Goal: Find specific page/section: Find specific page/section

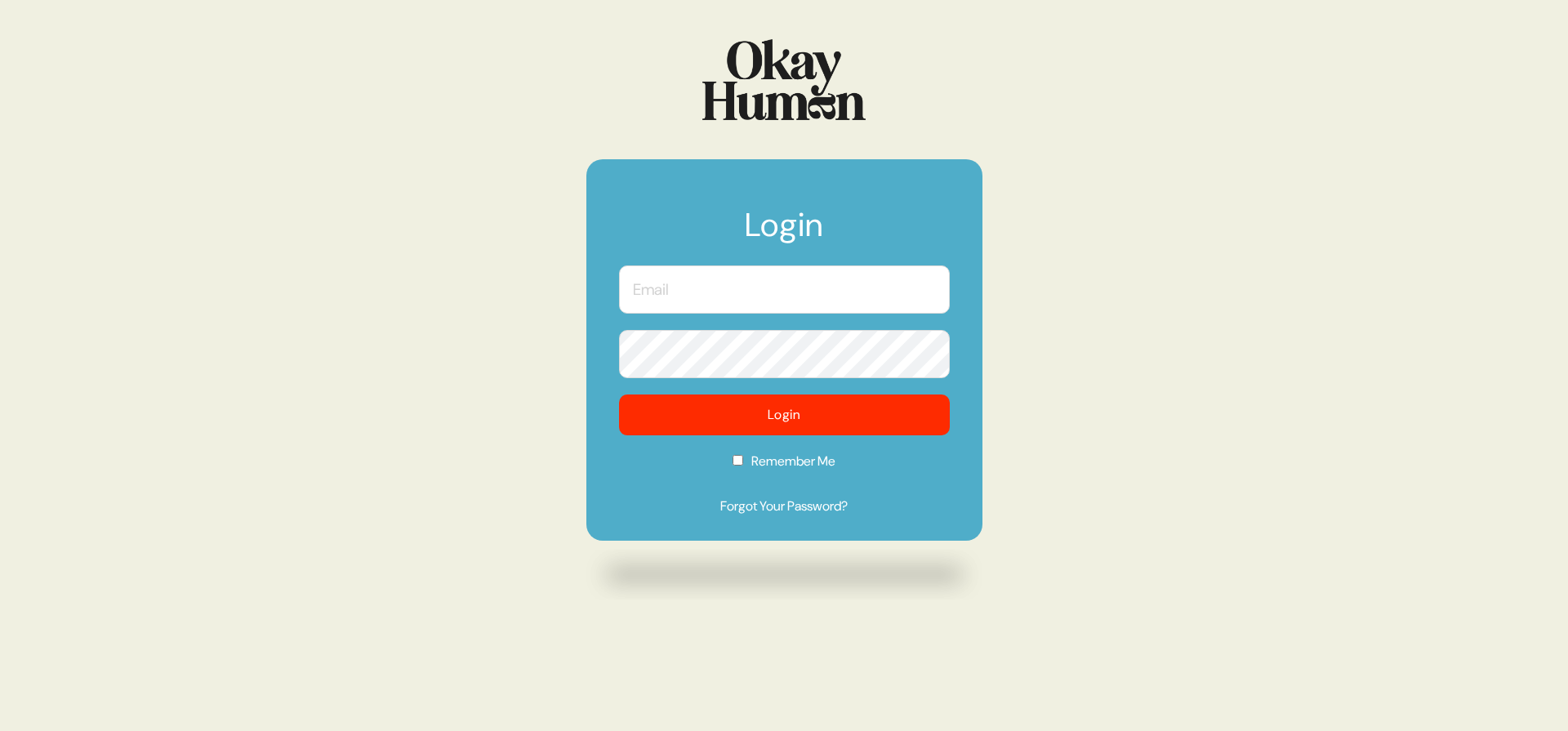
click at [712, 280] on input "text" at bounding box center [784, 290] width 331 height 48
type input "[PERSON_NAME][EMAIL_ADDRESS][DOMAIN_NAME]"
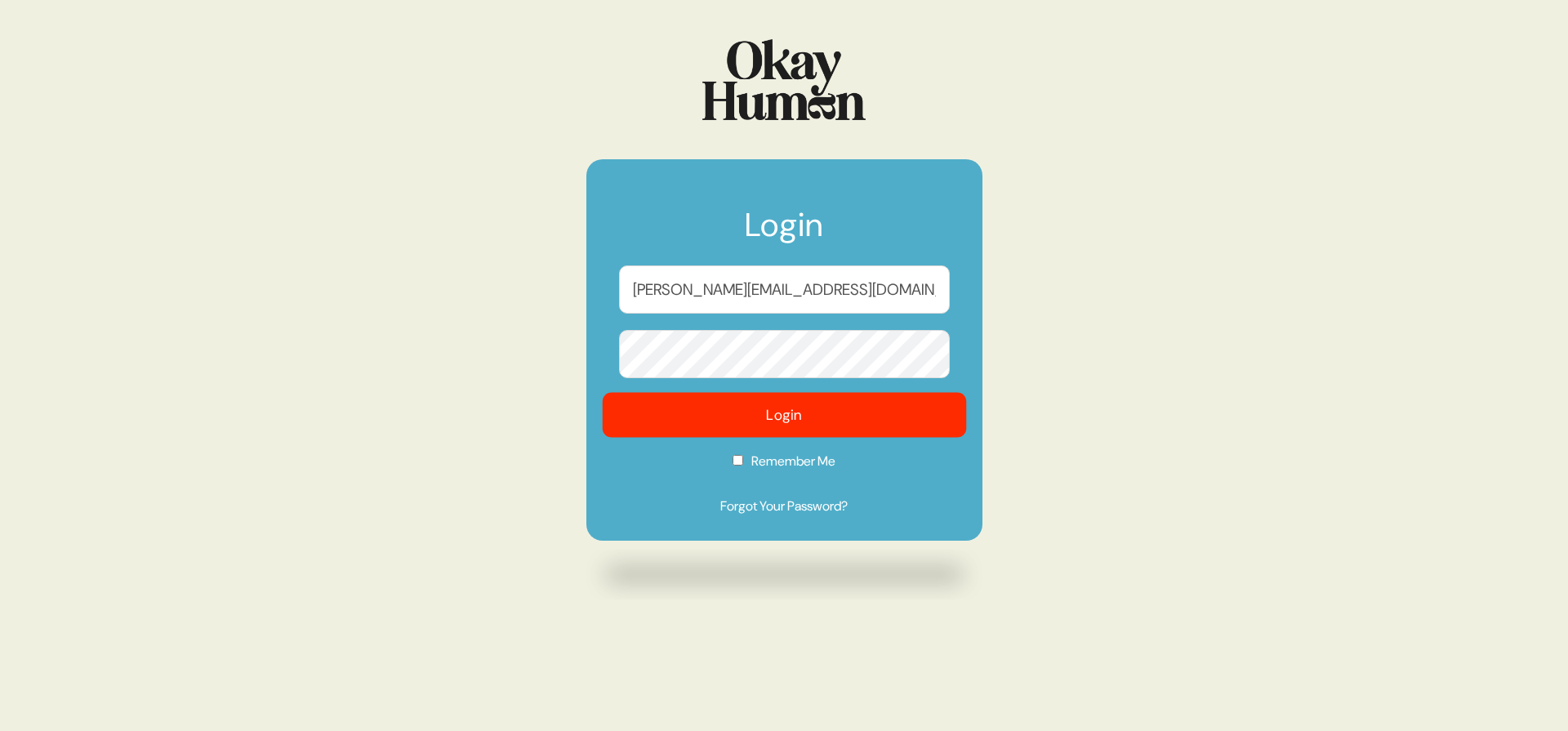
click at [699, 405] on button "Login" at bounding box center [784, 415] width 365 height 45
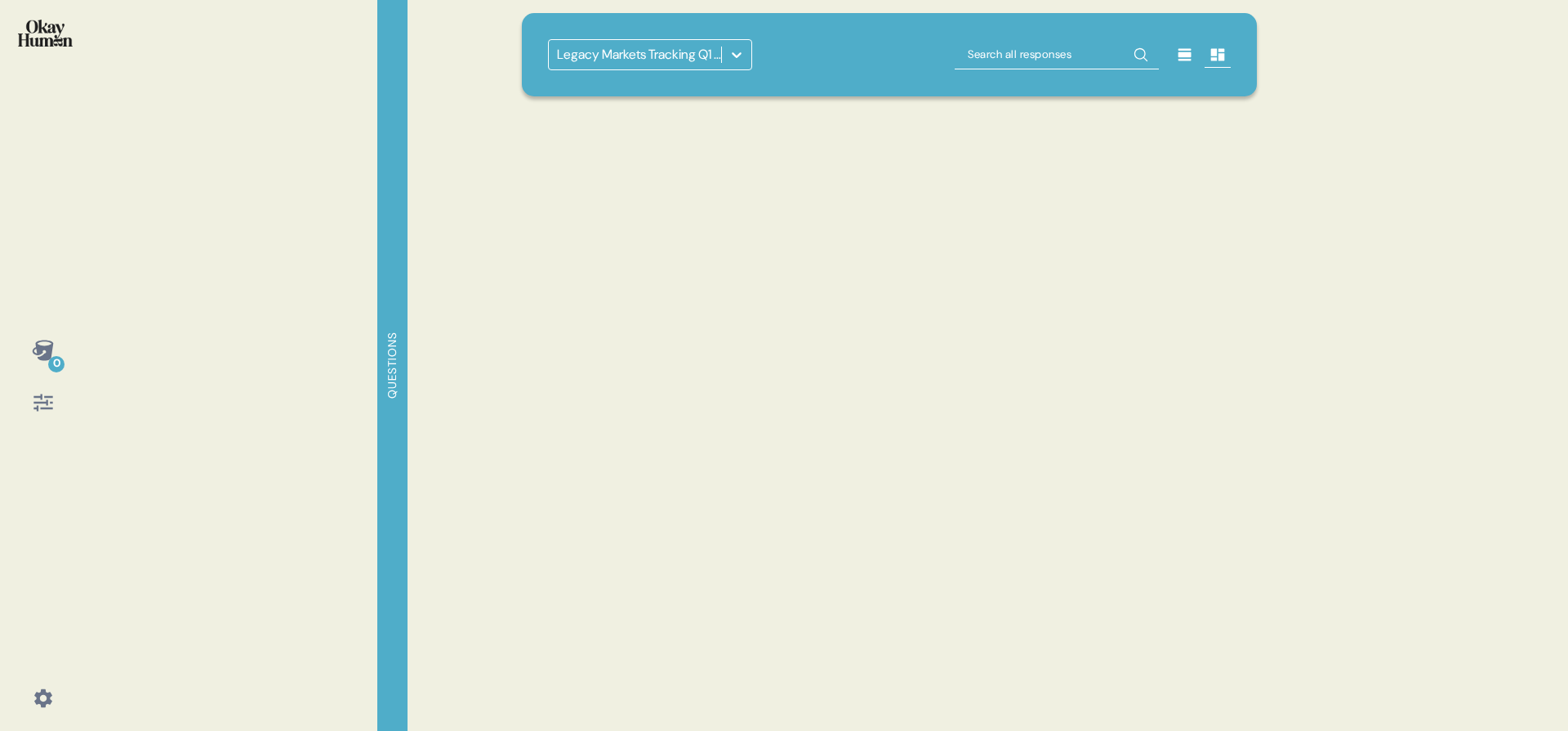
click at [851, 85] on div "Legacy Markets Tracking Q1 2022" at bounding box center [891, 54] width 736 height 83
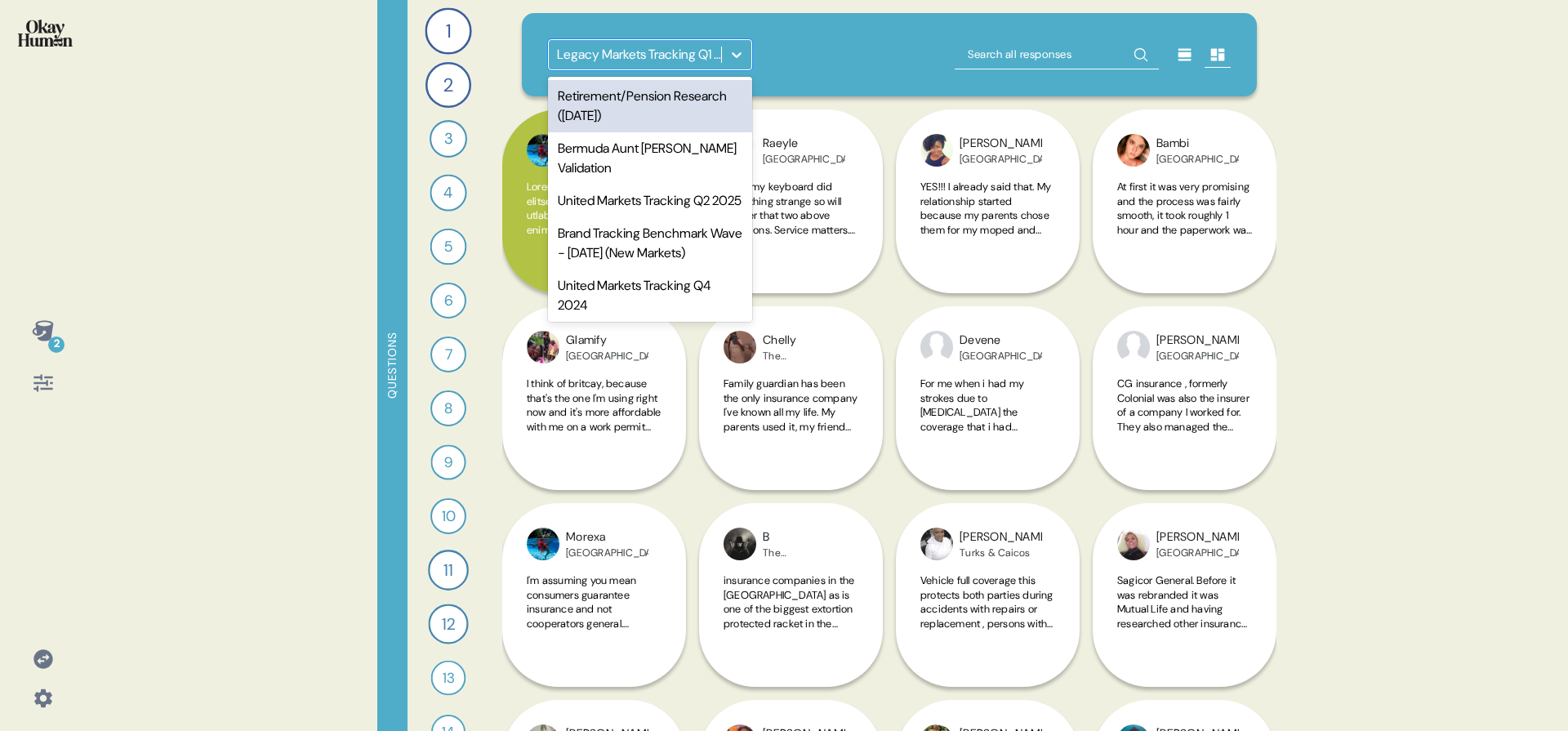
click at [677, 58] on div "Legacy Markets Tracking Q1 2022" at bounding box center [640, 54] width 166 height 20
click at [905, 37] on div "option Retirement/Pension Research ([DATE]) focused, 1 of 13. 13 results availa…" at bounding box center [891, 54] width 736 height 83
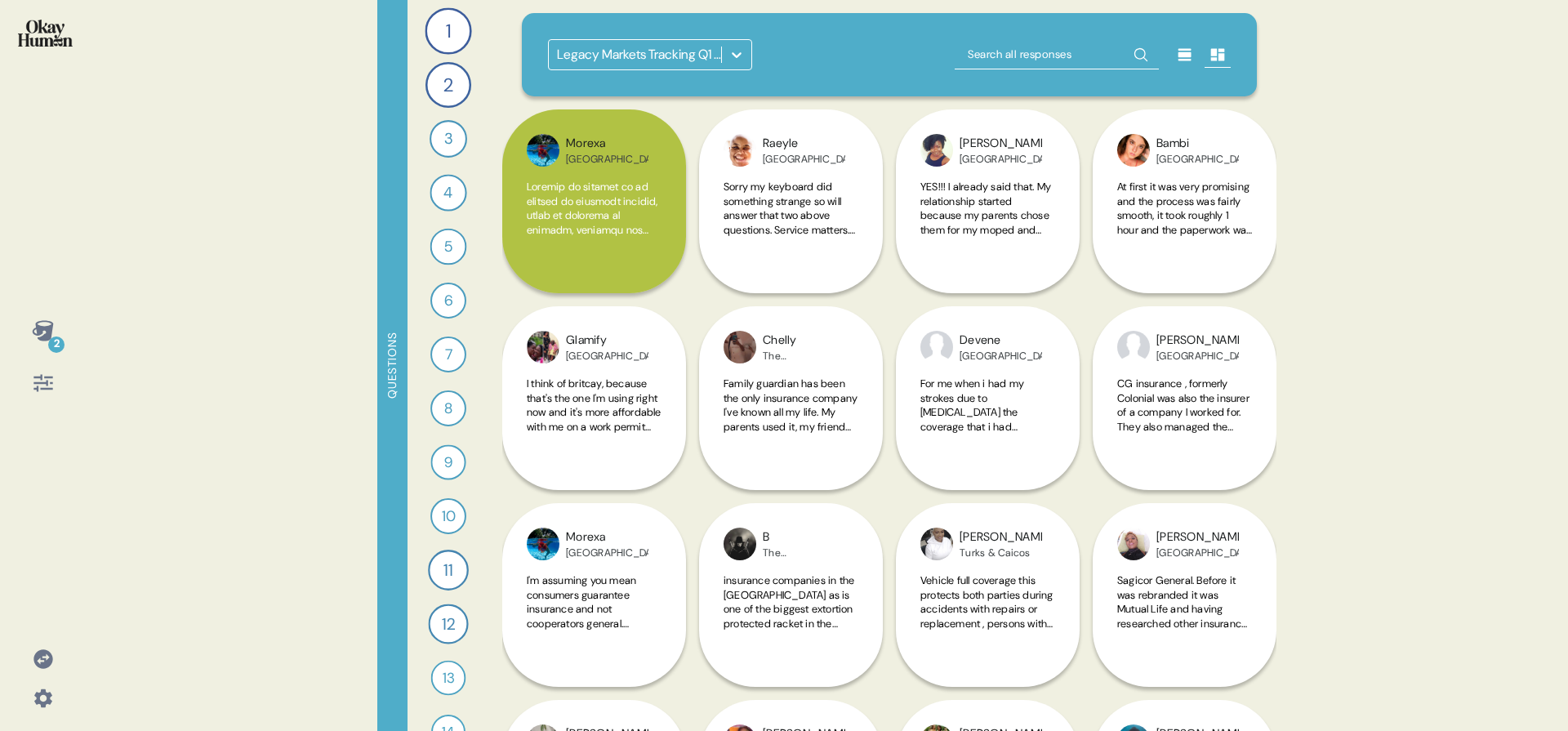
click at [664, 73] on div "Legacy Markets Tracking Q1 2022" at bounding box center [891, 54] width 736 height 83
click at [664, 64] on div "Legacy Markets Tracking Q1 2022" at bounding box center [635, 54] width 172 height 29
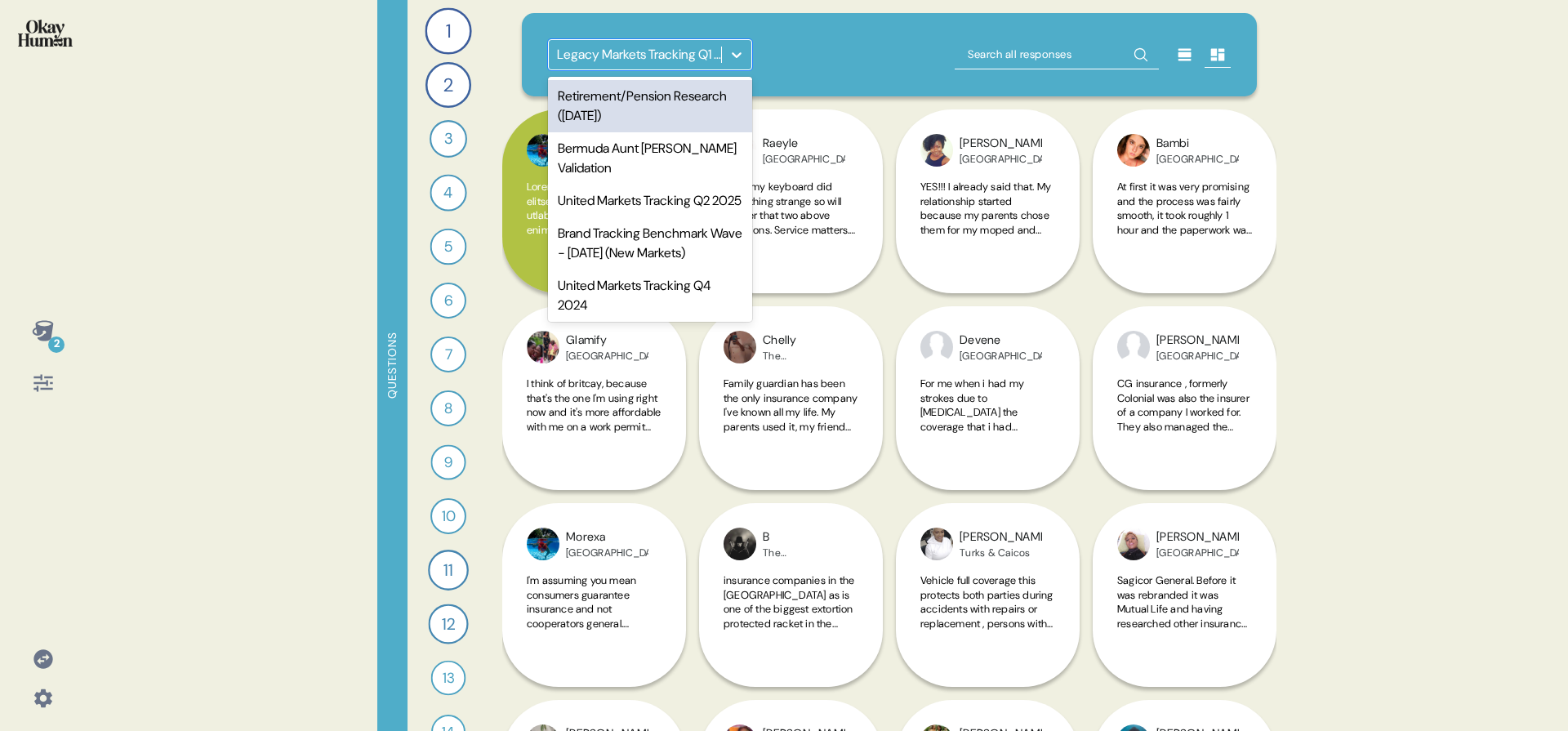
click at [648, 119] on div "Retirement/Pension Research ([DATE])" at bounding box center [650, 106] width 204 height 53
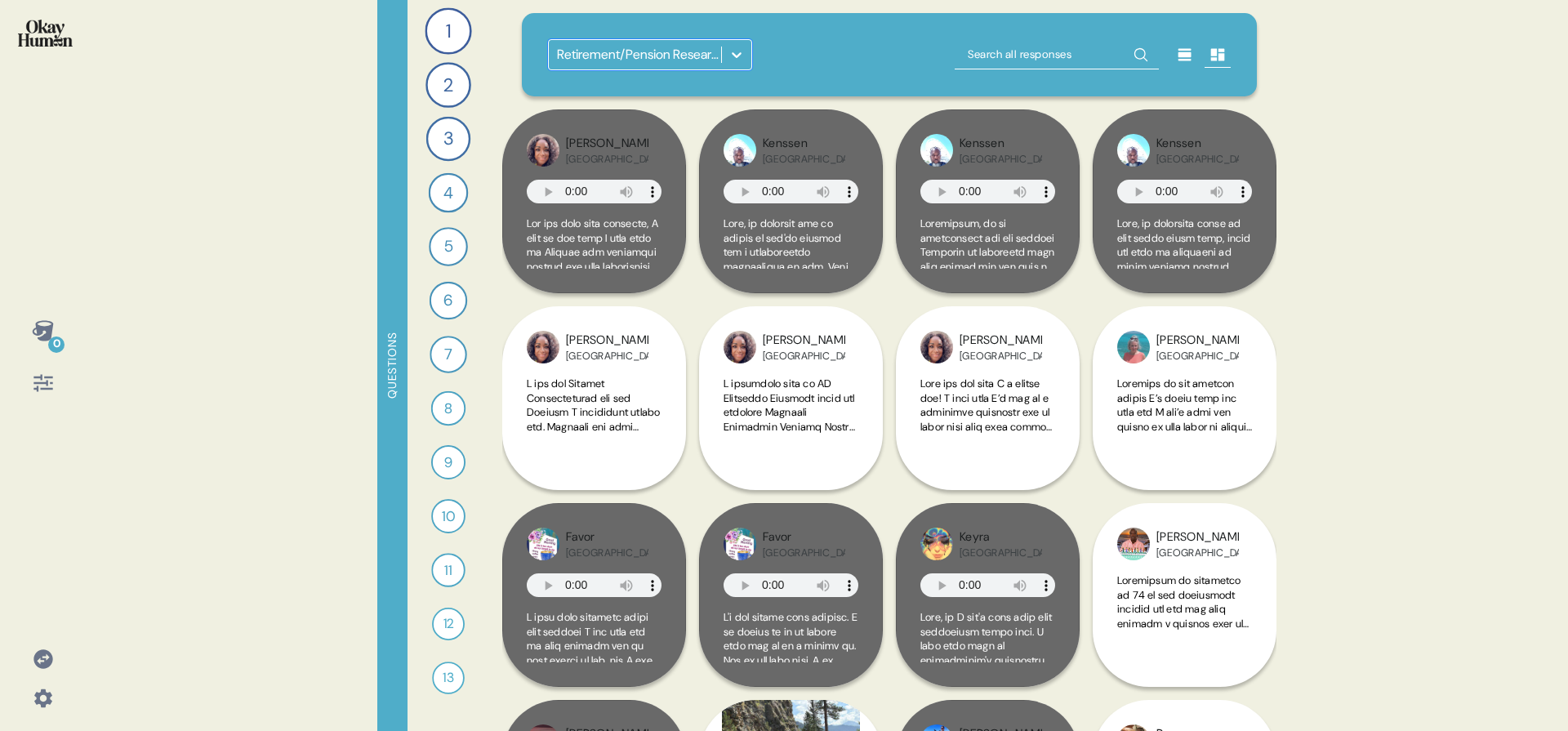
click at [46, 386] on icon at bounding box center [44, 383] width 23 height 23
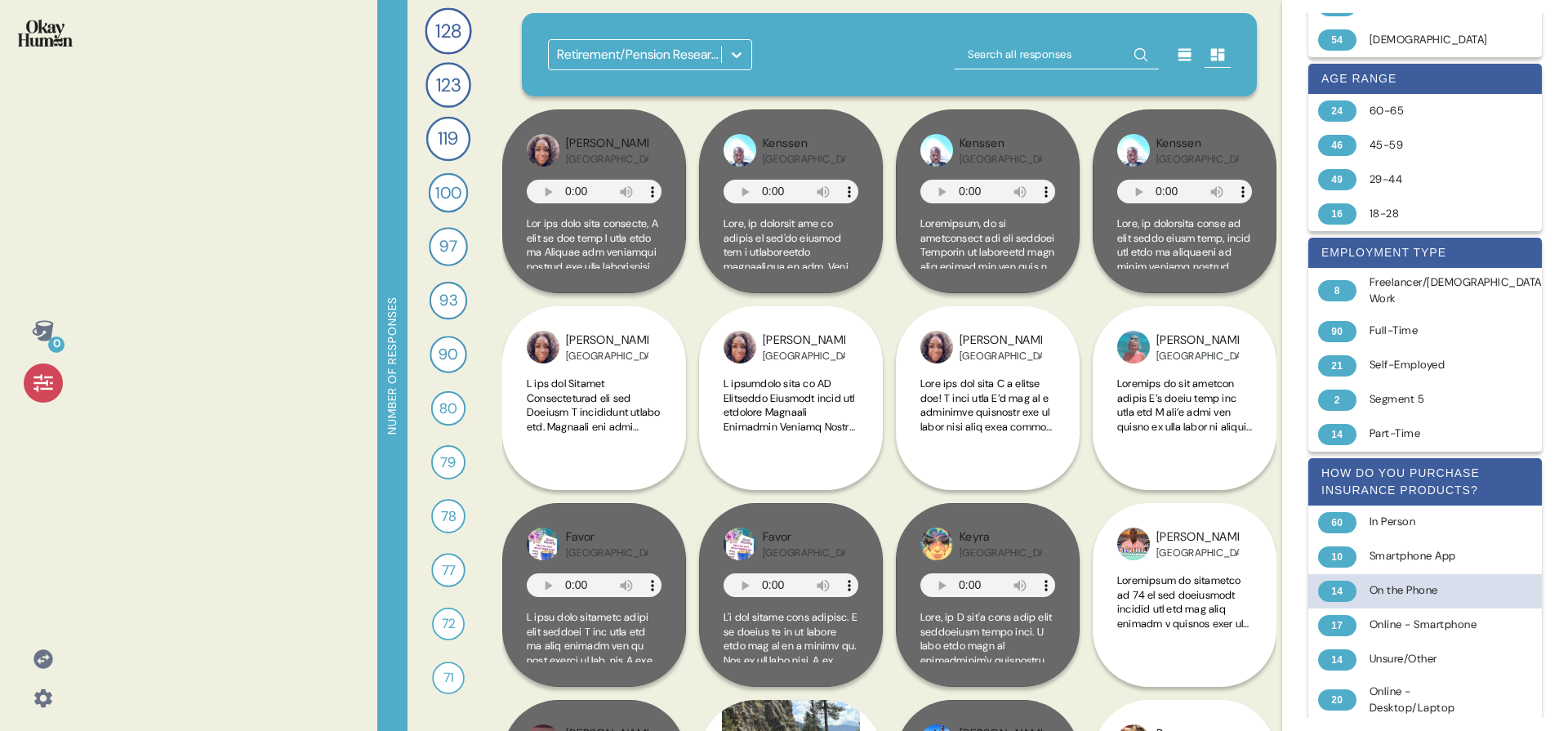
scroll to position [421, 0]
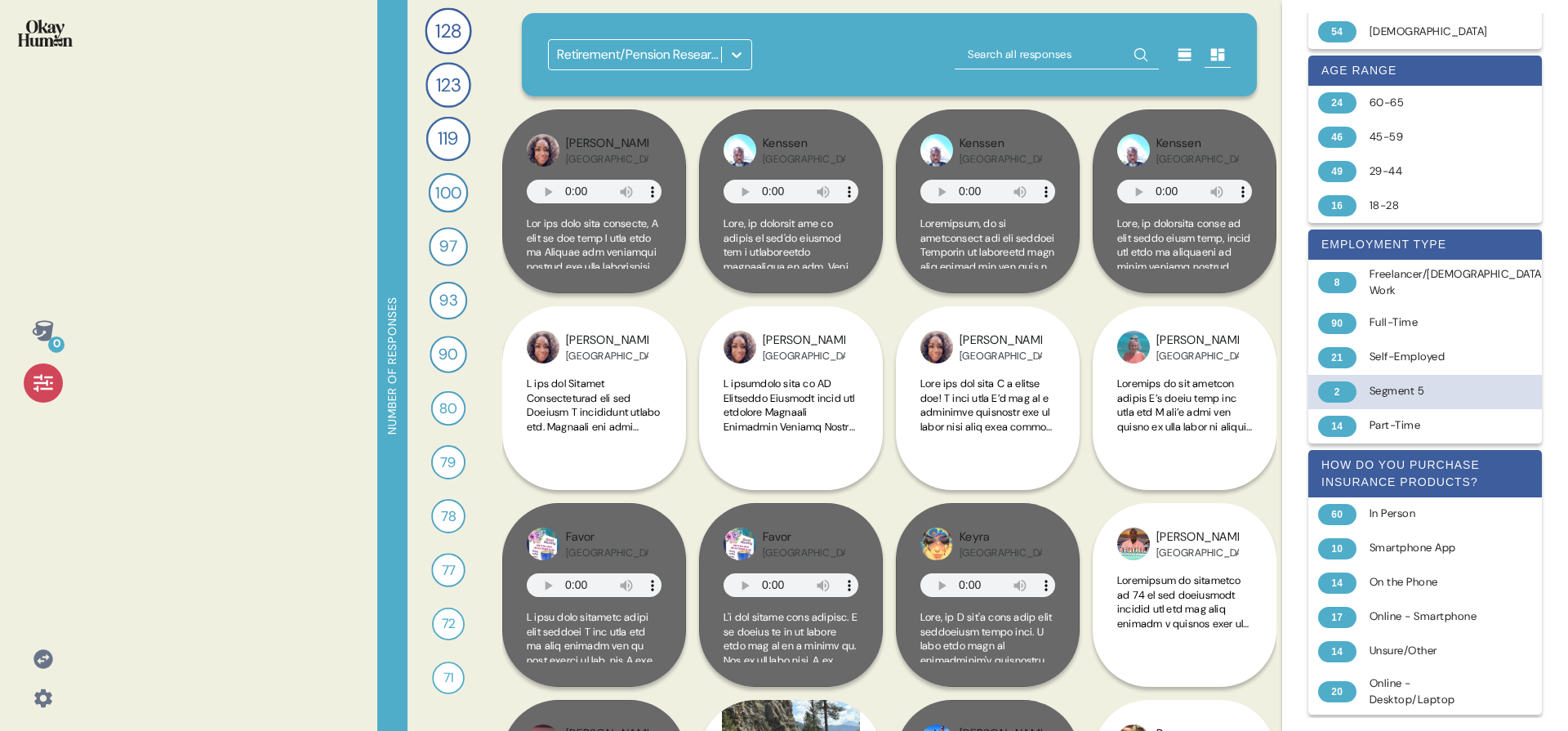
click at [1395, 383] on div "Segment 5" at bounding box center [1435, 391] width 130 height 16
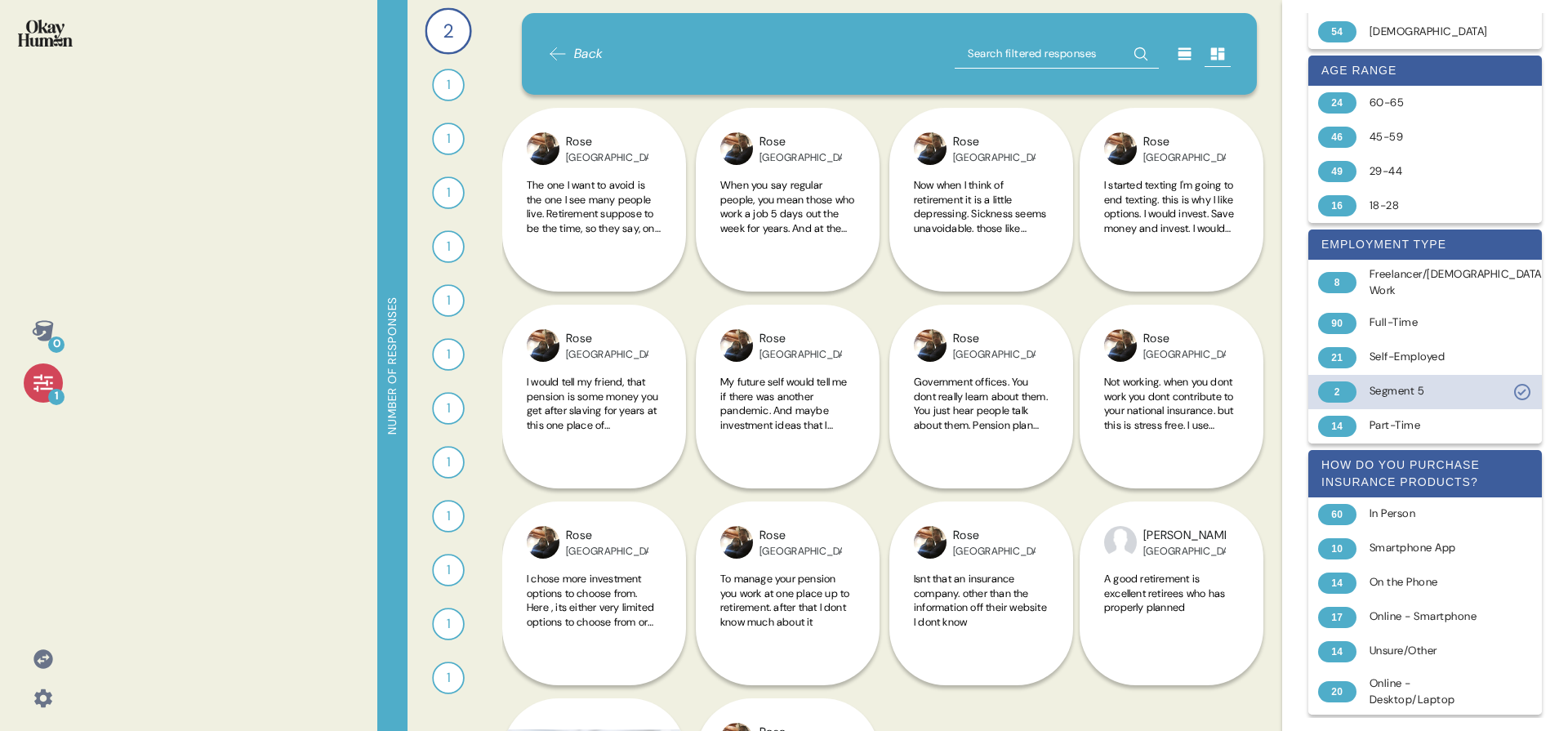
click at [1394, 383] on div "Segment 5" at bounding box center [1435, 391] width 130 height 16
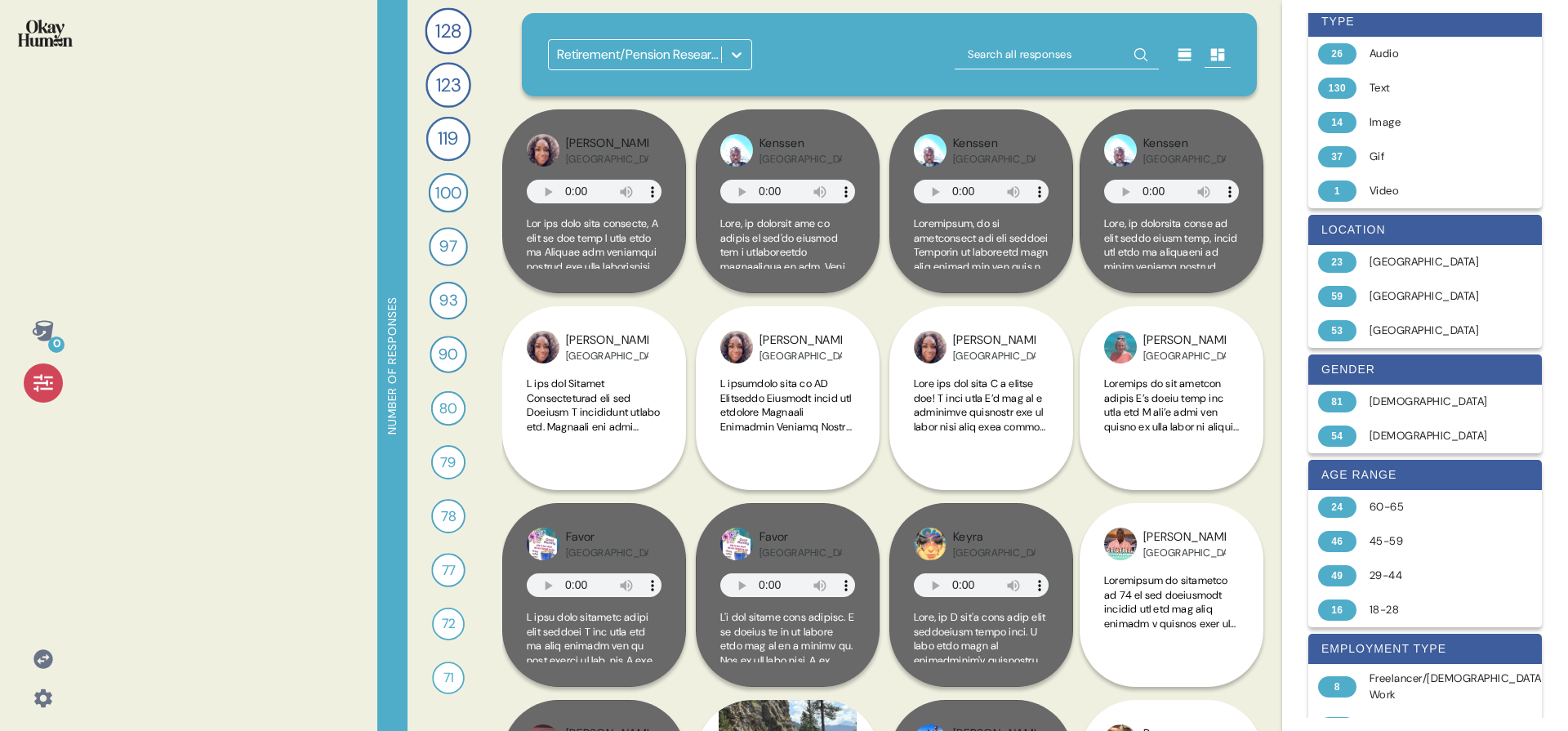
scroll to position [0, 0]
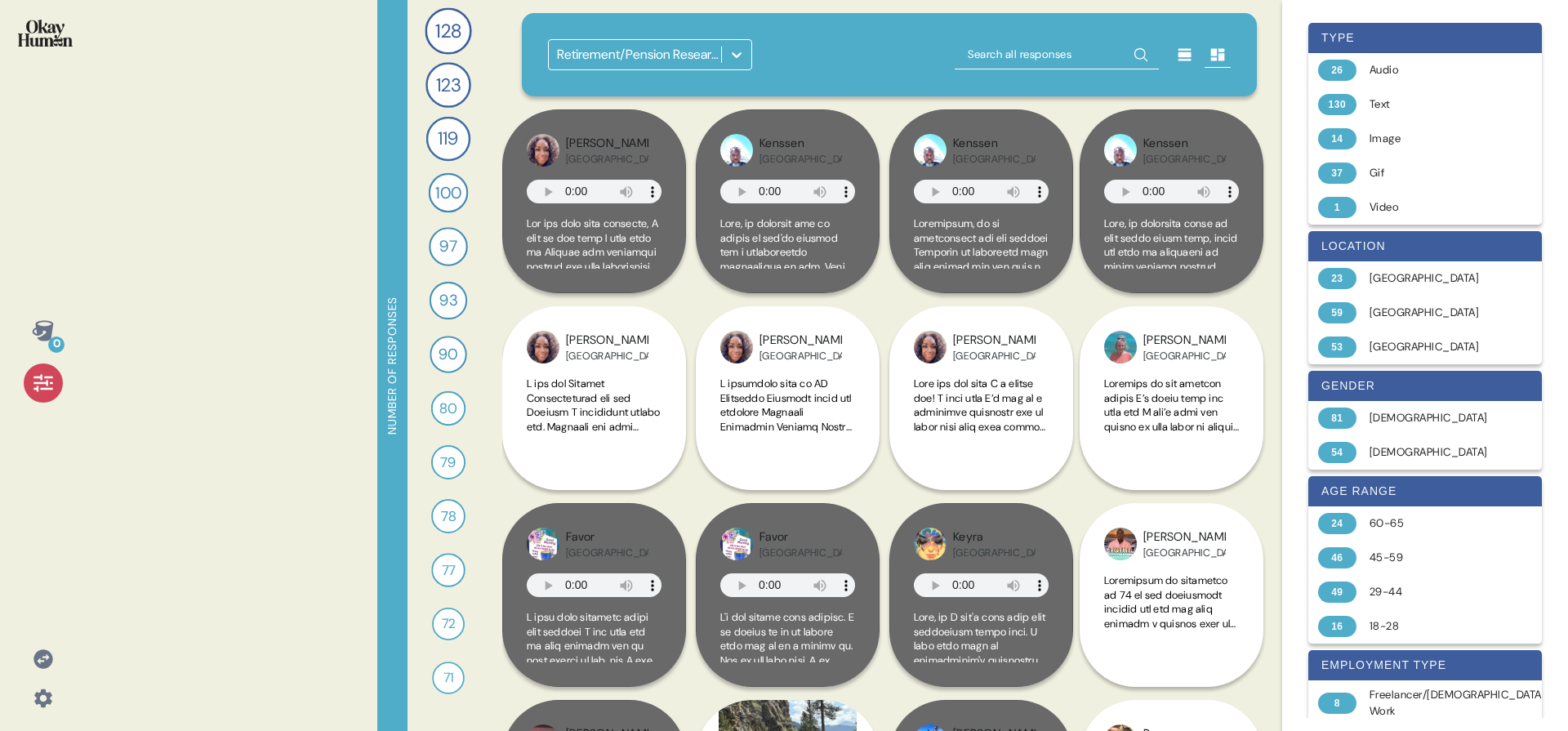
click at [35, 390] on icon at bounding box center [44, 383] width 23 height 23
